Goal: Task Accomplishment & Management: Use online tool/utility

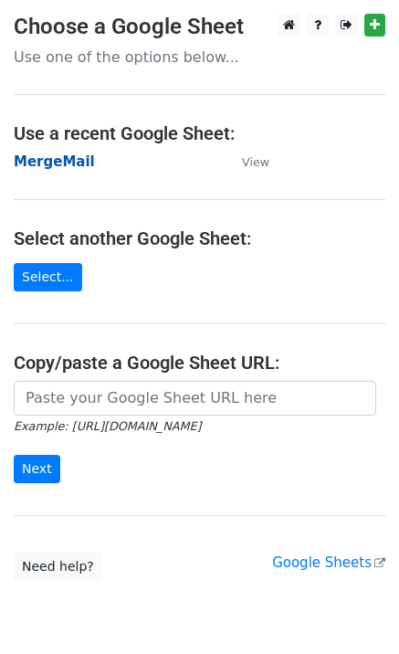
click at [64, 168] on strong "MergeMail" at bounding box center [54, 161] width 81 height 16
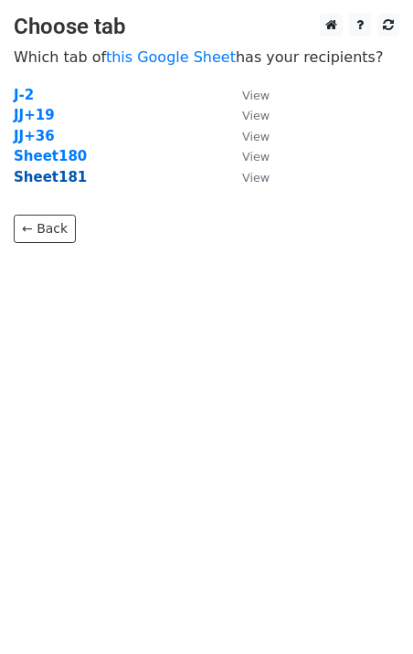
click at [61, 181] on strong "Sheet181" at bounding box center [50, 177] width 73 height 16
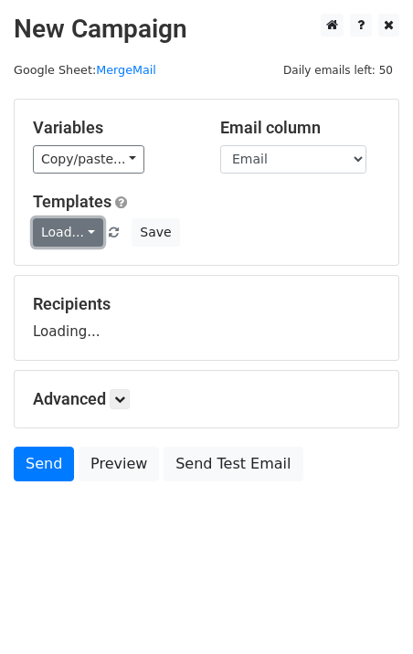
click at [79, 238] on link "Load..." at bounding box center [68, 232] width 70 height 28
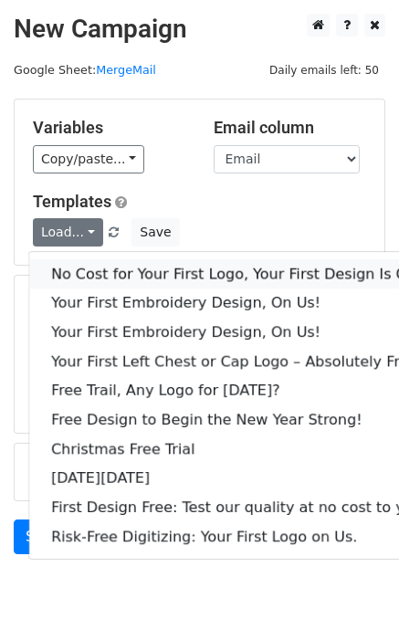
click at [114, 274] on link "No Cost for Your First Logo, Your First Design Is On Us!" at bounding box center [248, 273] width 439 height 29
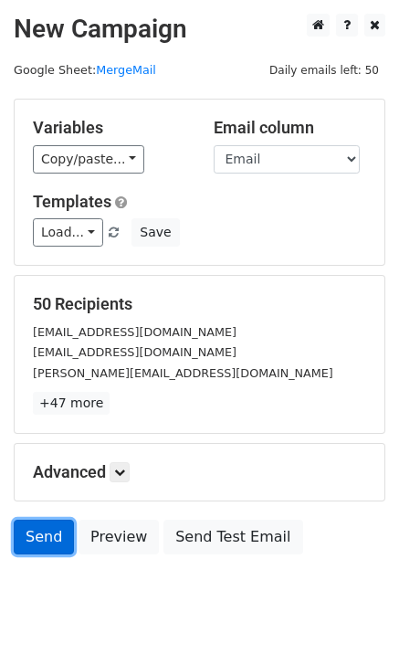
click at [37, 545] on link "Send" at bounding box center [44, 537] width 60 height 35
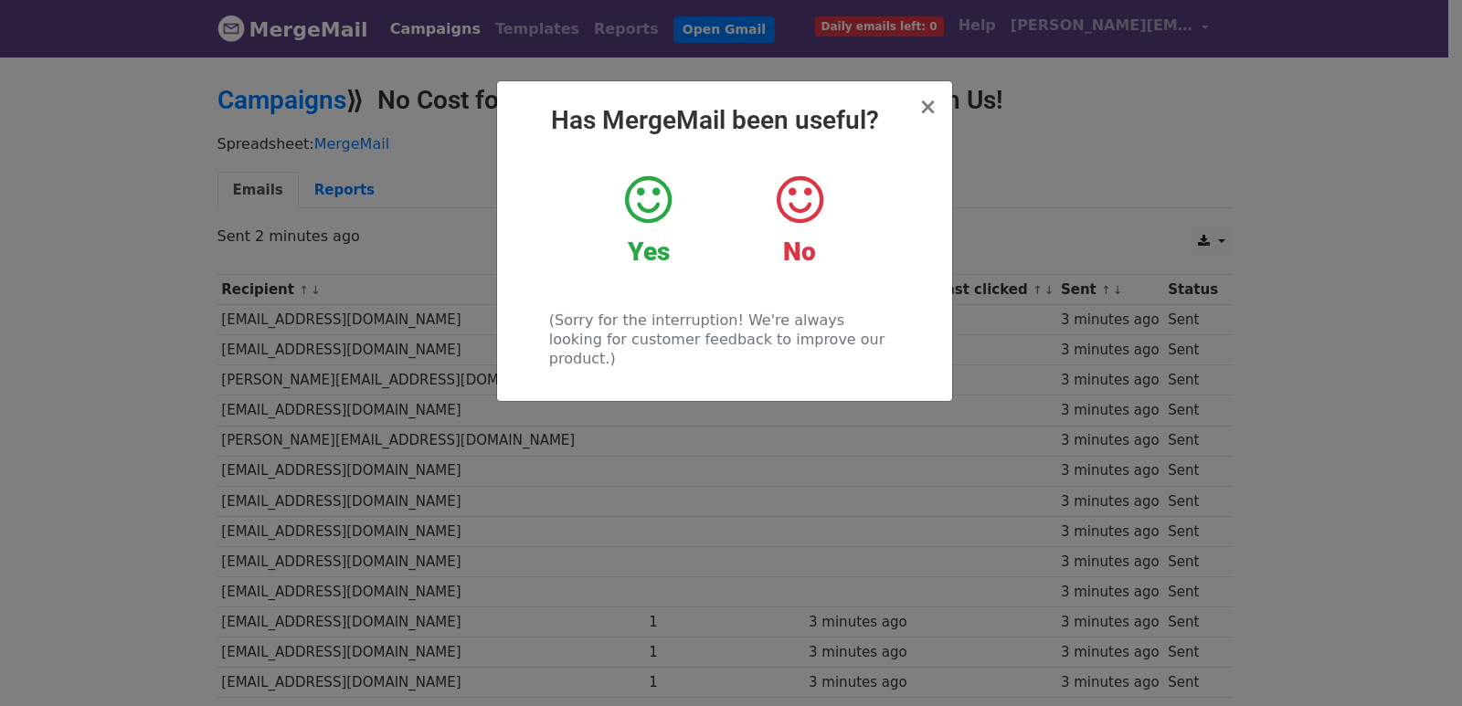
click at [414, 327] on div "× Has MergeMail been useful? Yes No (Sorry for the interruption! We're always l…" at bounding box center [731, 380] width 1462 height 651
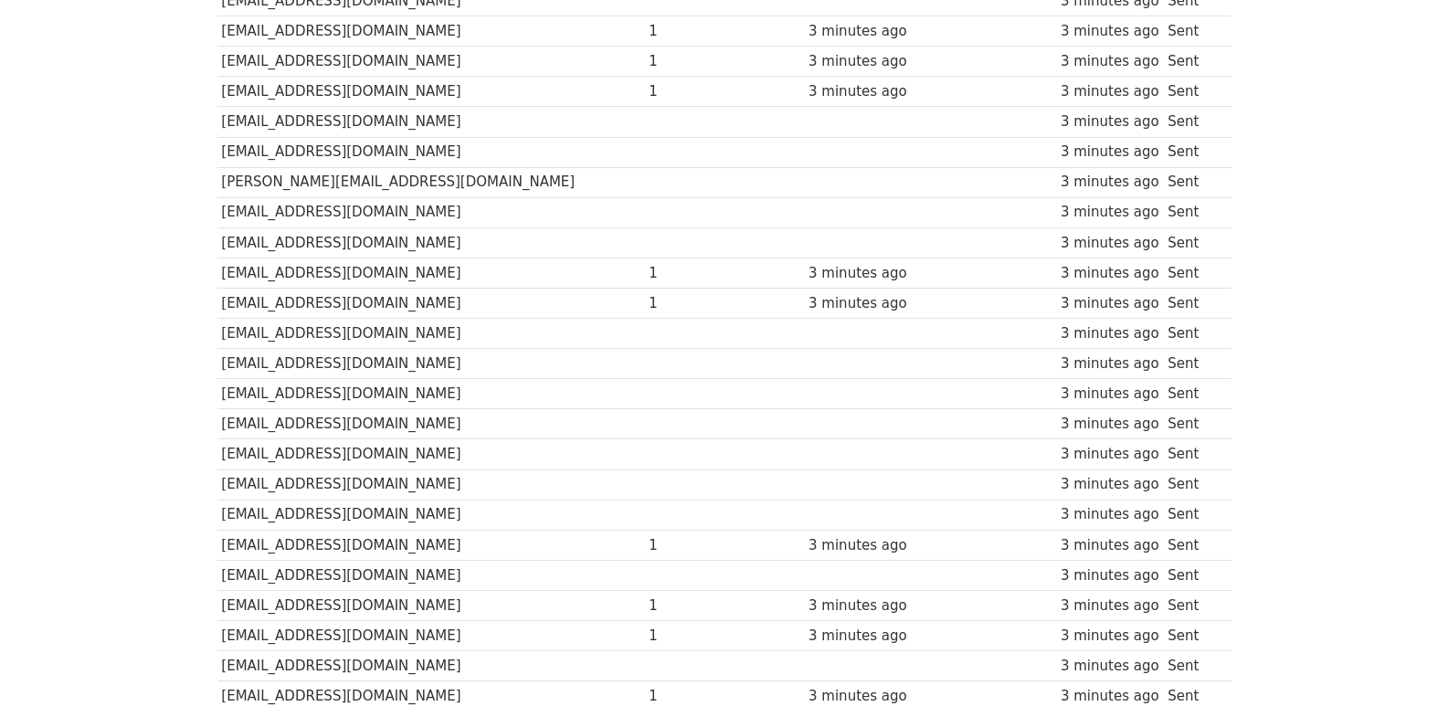
scroll to position [1272, 0]
